Goal: Task Accomplishment & Management: Manage account settings

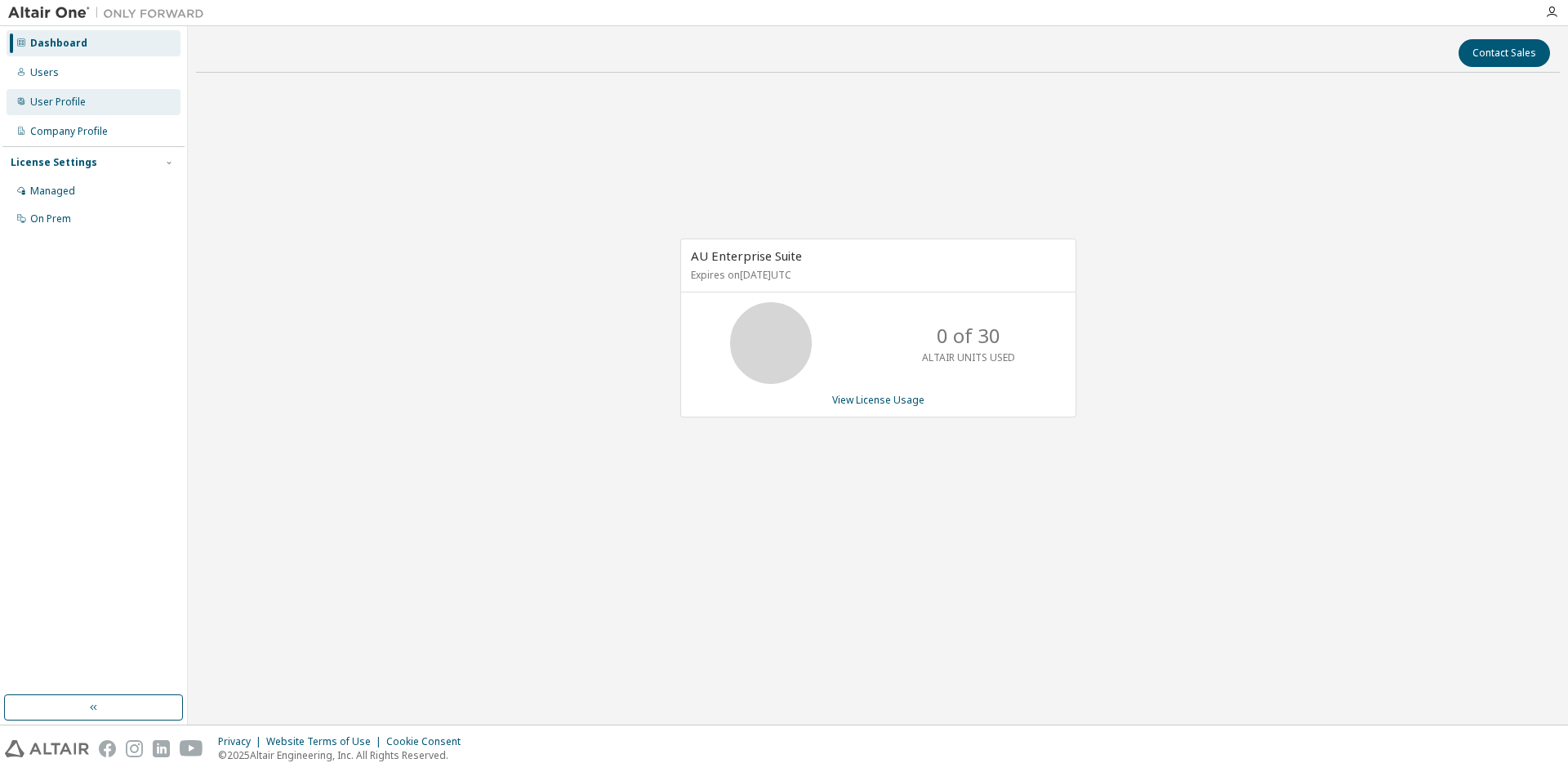
click at [49, 95] on div "User Profile" at bounding box center [58, 102] width 55 height 13
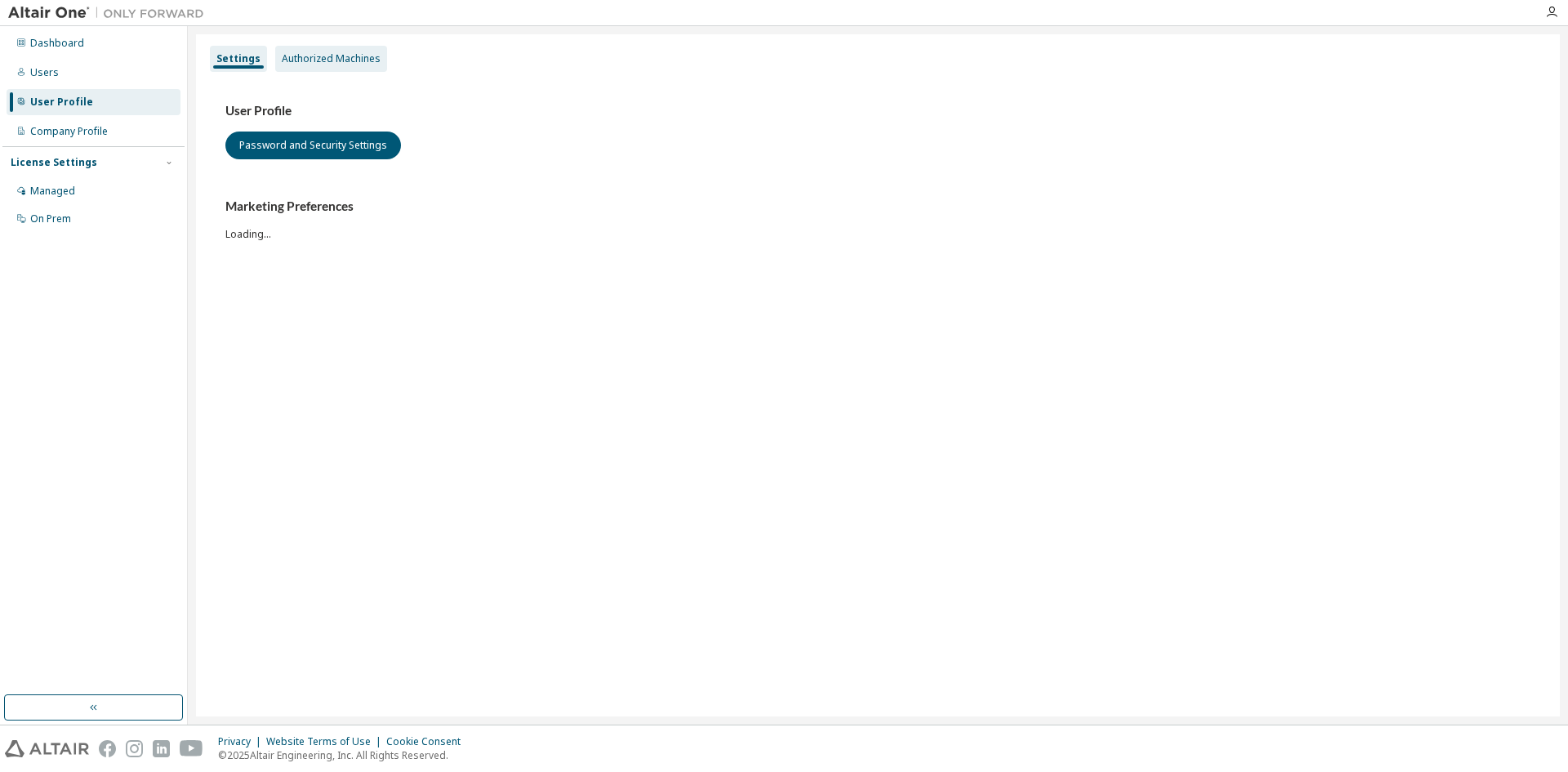
click at [324, 52] on div "Authorized Machines" at bounding box center [331, 59] width 99 height 13
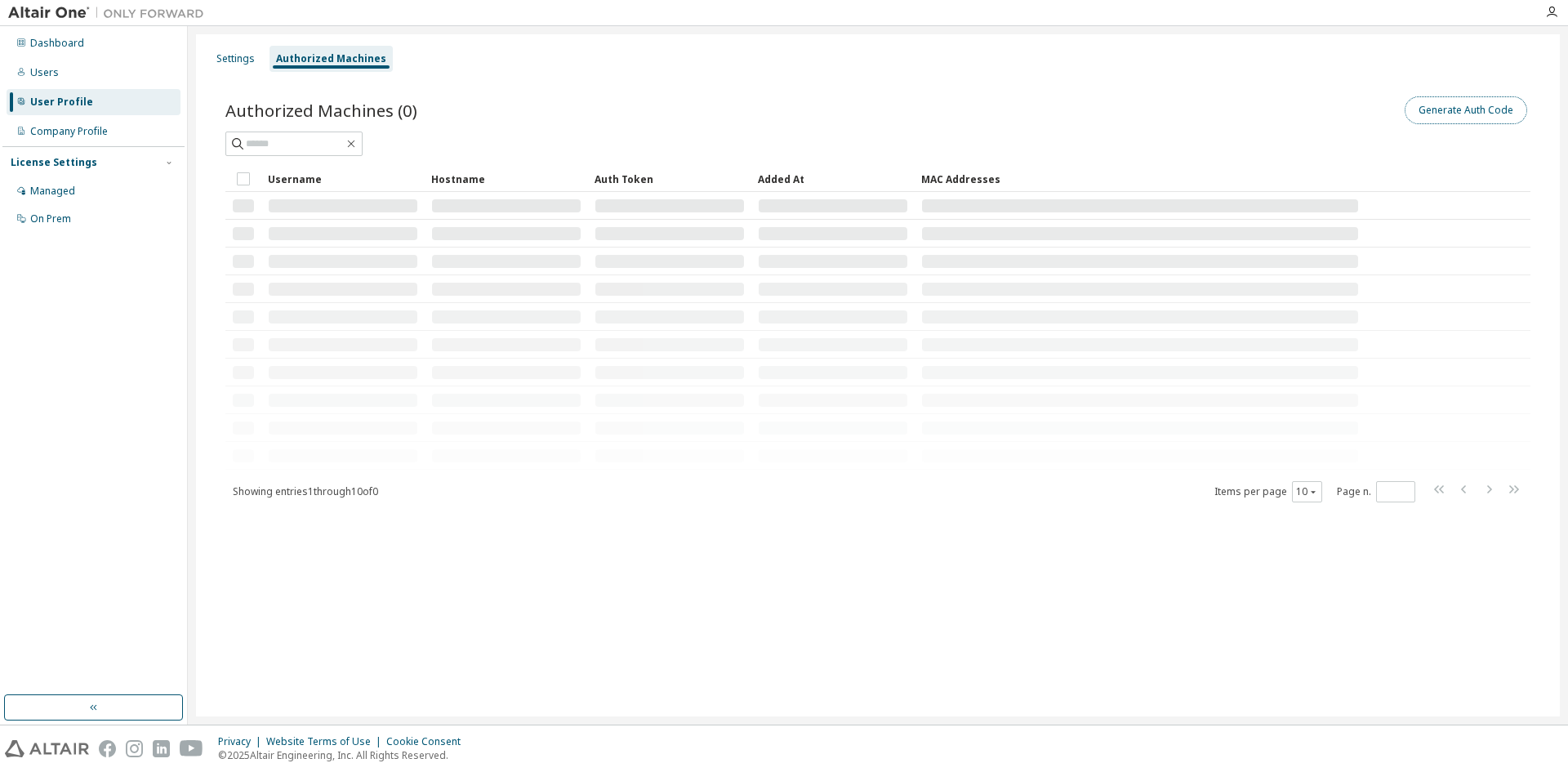
click at [1464, 111] on button "Generate Auth Code" at bounding box center [1465, 110] width 122 height 28
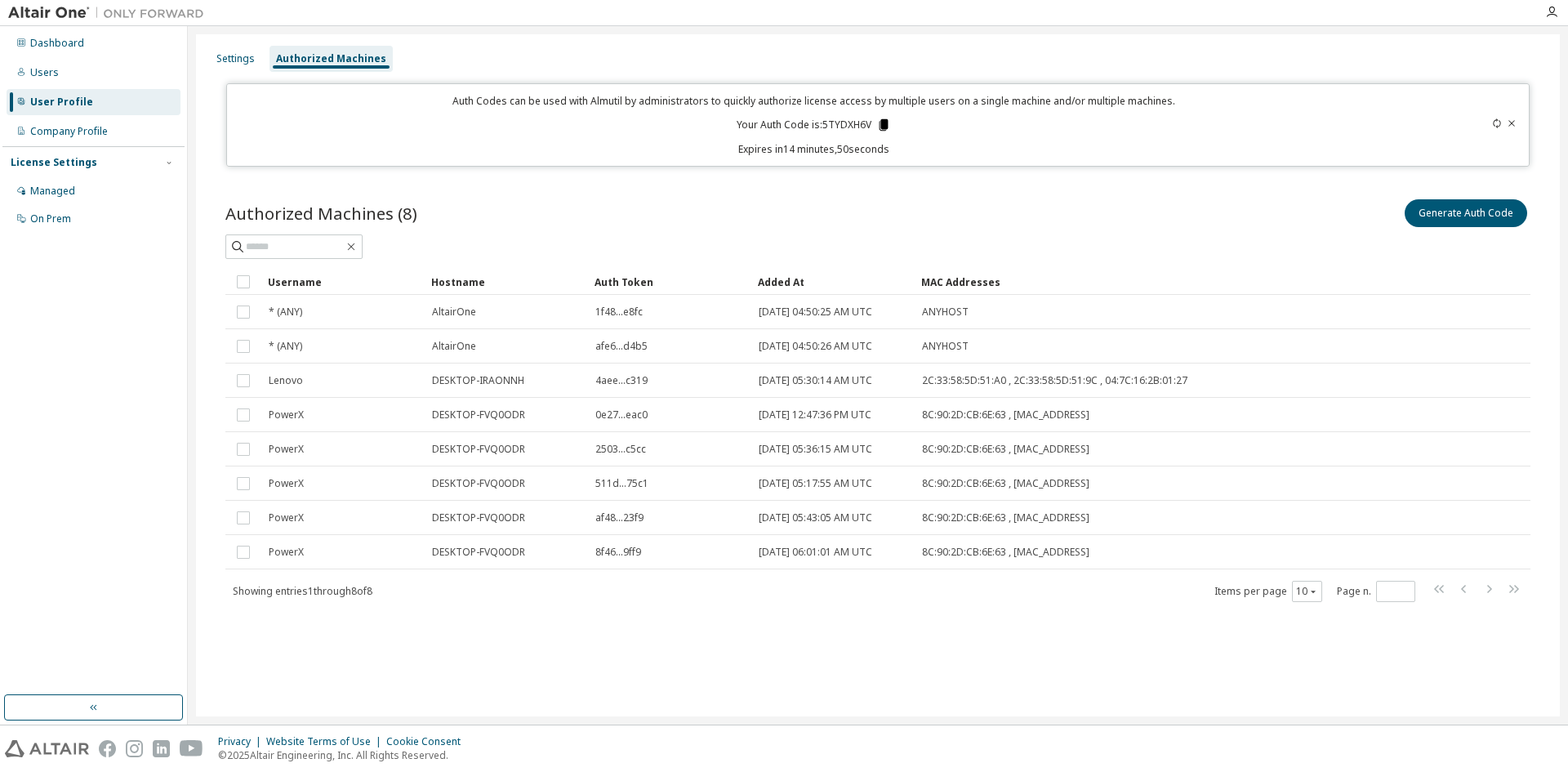
click at [882, 119] on icon at bounding box center [884, 125] width 15 height 15
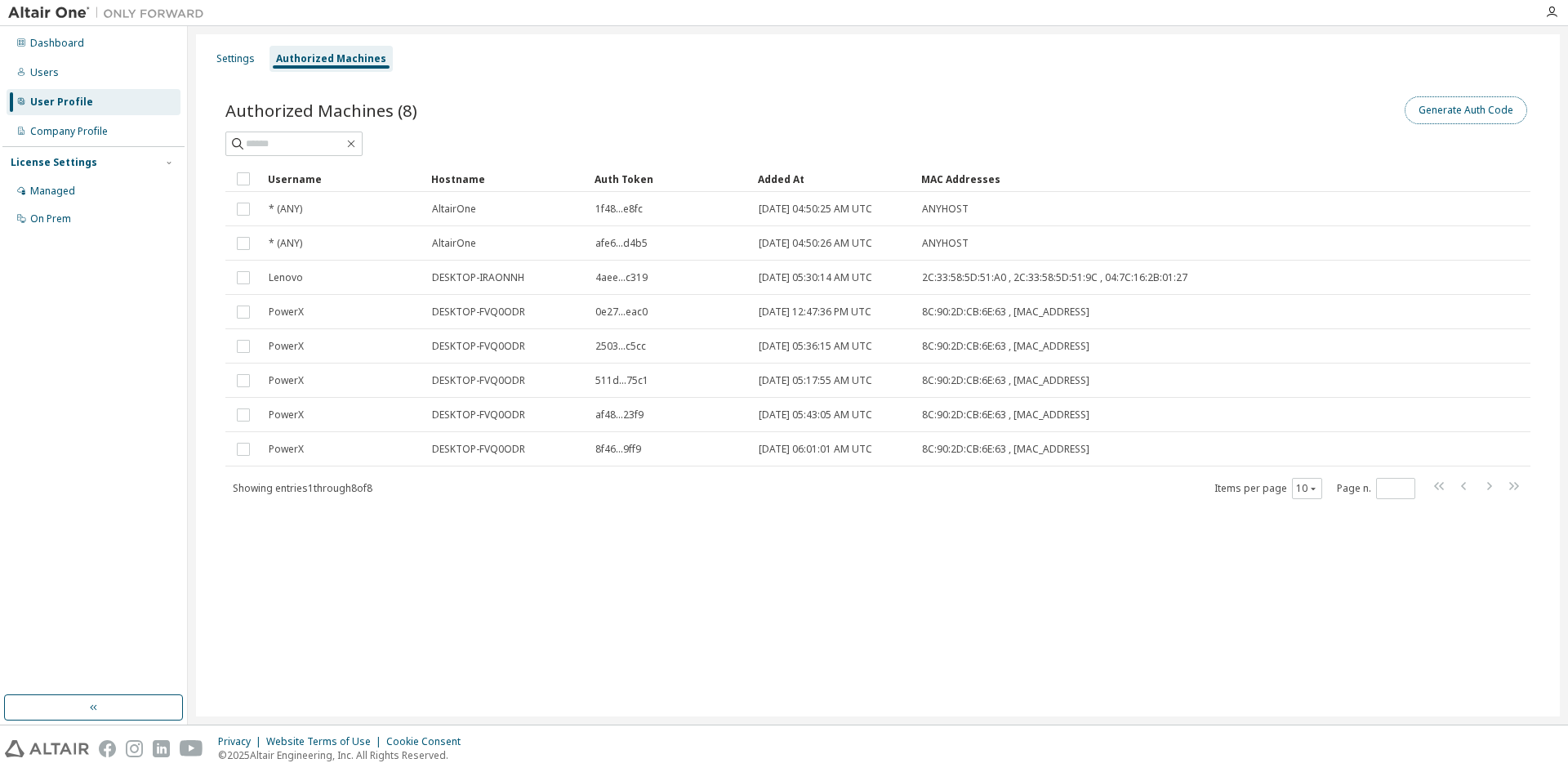
click at [1463, 111] on button "Generate Auth Code" at bounding box center [1465, 110] width 122 height 28
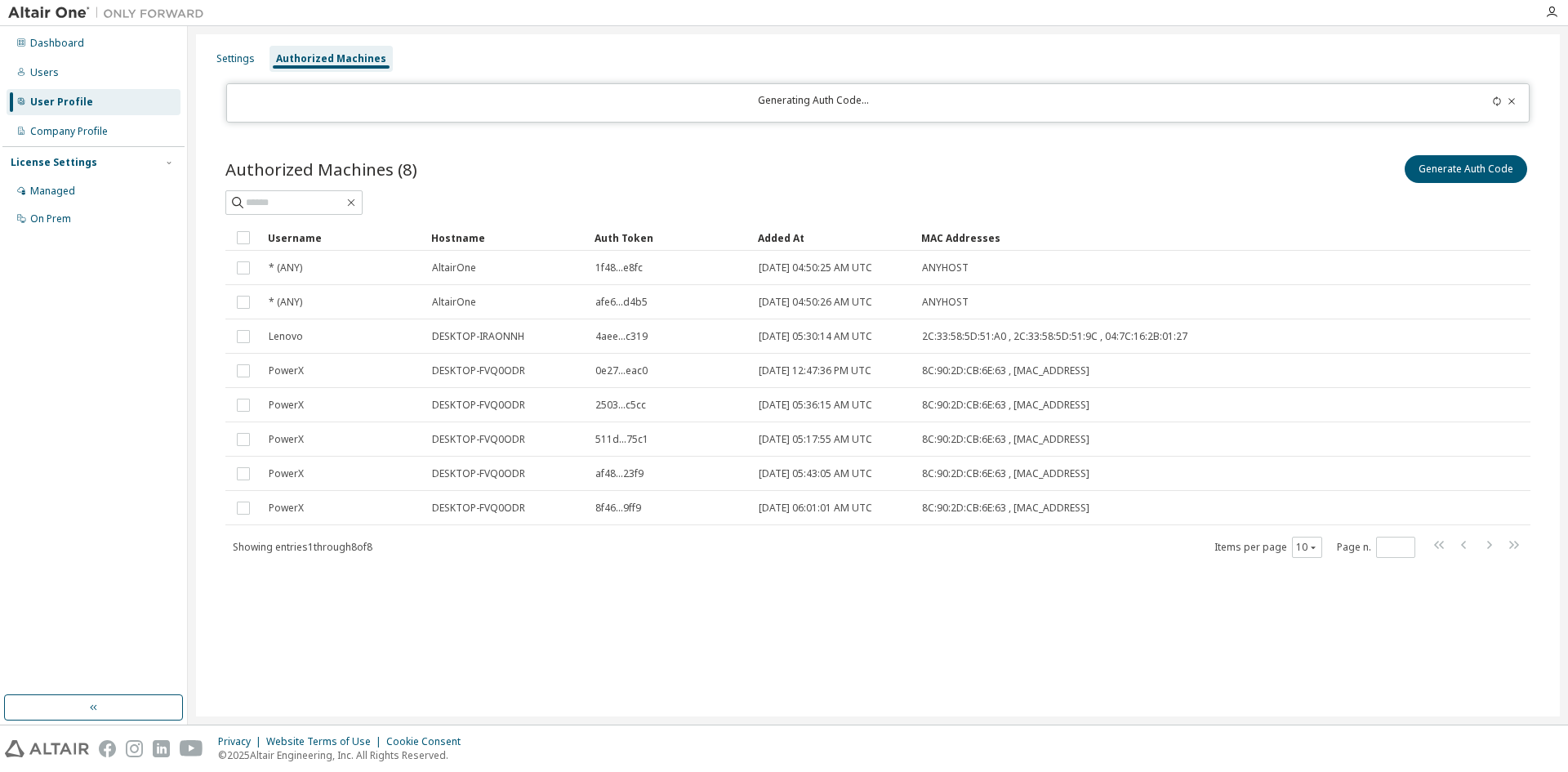
click at [1490, 97] on div at bounding box center [1454, 102] width 128 height 18
click at [1495, 100] on icon at bounding box center [1497, 101] width 10 height 10
